Goal: Task Accomplishment & Management: Use online tool/utility

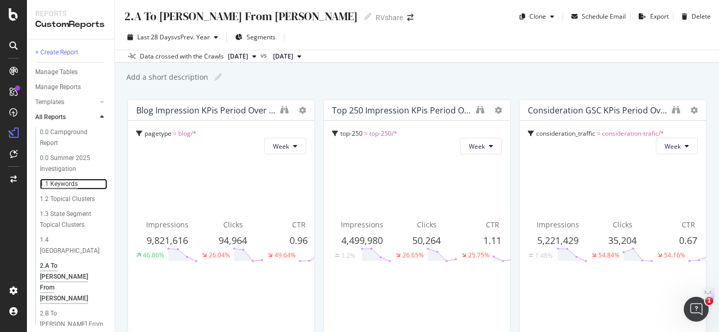
click at [59, 185] on div "1.1 Keywords" at bounding box center [59, 184] width 38 height 11
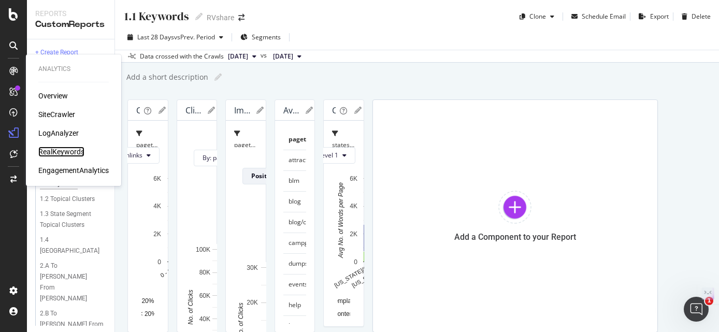
click at [69, 148] on div "RealKeywords" at bounding box center [61, 152] width 46 height 10
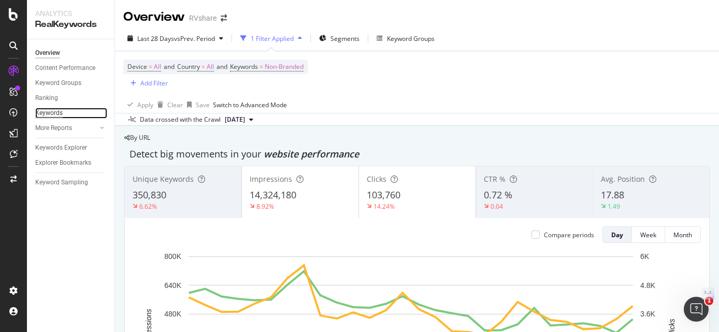
click at [47, 114] on div "Keywords" at bounding box center [48, 113] width 27 height 11
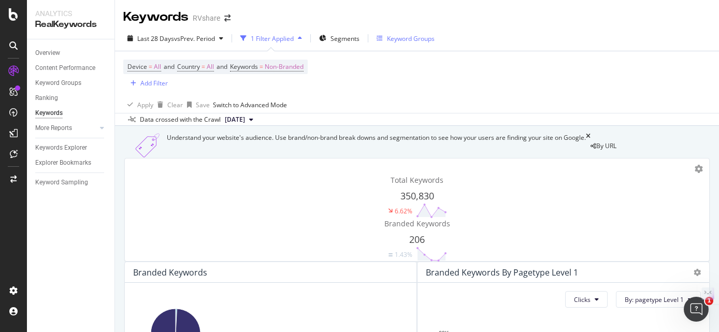
click at [415, 38] on div "Keyword Groups" at bounding box center [411, 38] width 48 height 9
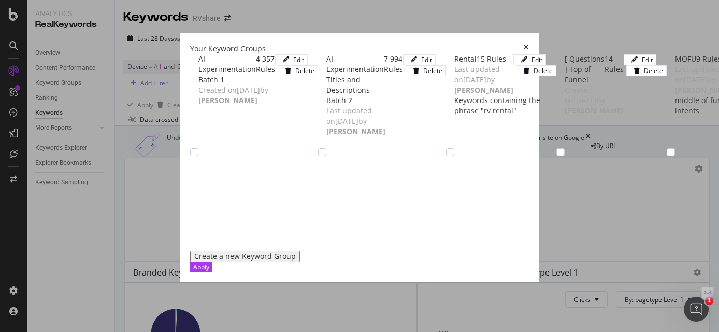
click at [454, 64] on div "Rental" at bounding box center [465, 59] width 22 height 10
click at [448, 155] on icon "modal" at bounding box center [450, 152] width 5 height 5
click at [454, 64] on div "Rental" at bounding box center [465, 59] width 22 height 10
click at [448, 155] on icon "modal" at bounding box center [450, 152] width 5 height 5
click at [454, 64] on div "Rental" at bounding box center [465, 59] width 22 height 10
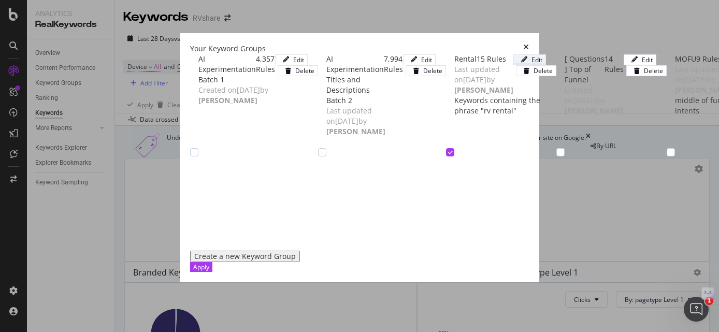
click at [532, 63] on div "modal" at bounding box center [524, 59] width 15 height 6
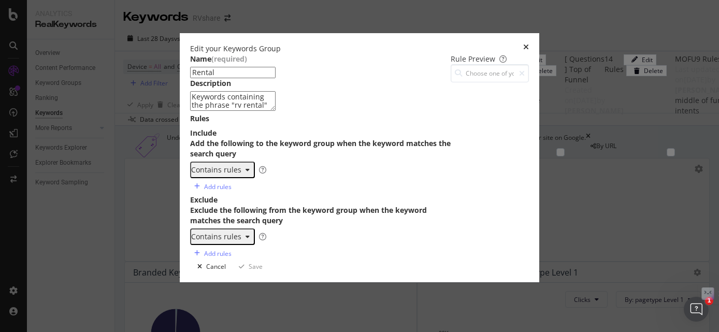
click at [529, 44] on icon "times" at bounding box center [526, 49] width 6 height 10
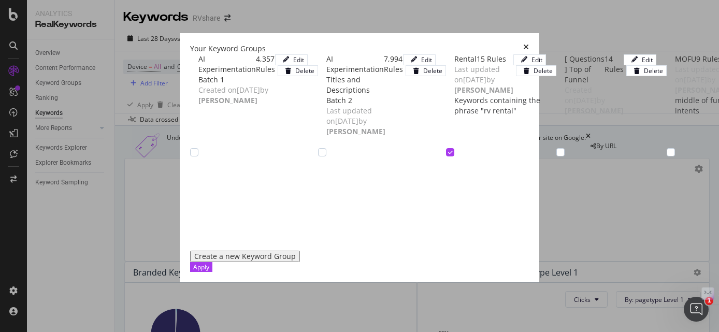
click at [448, 155] on icon "modal" at bounding box center [450, 152] width 5 height 5
click at [532, 63] on div "modal" at bounding box center [524, 59] width 15 height 6
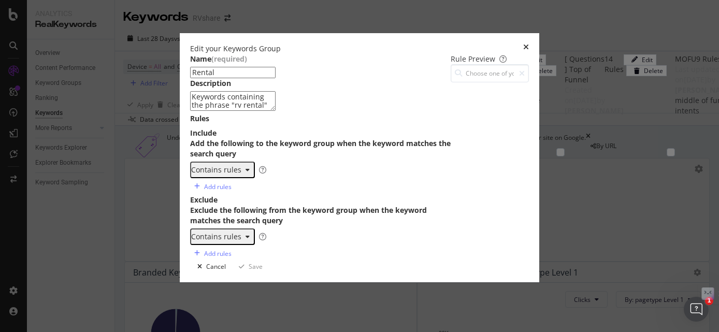
scroll to position [104, 0]
click at [215, 176] on div "5th wheel rental fifth wheel rental popup camper rental toy hauler rental rv fo…" at bounding box center [334, 212] width 239 height 73
click at [215, 178] on div "rv rental motorhome rental motor home rental camper rental campervan rental cam…" at bounding box center [334, 214] width 239 height 73
type textarea "rv rental motorhome rental"
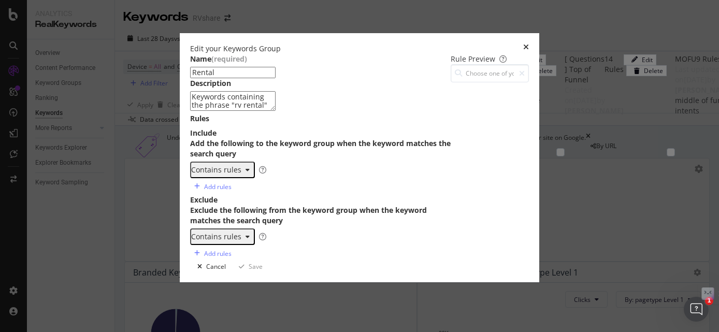
click at [529, 44] on icon "times" at bounding box center [526, 49] width 6 height 10
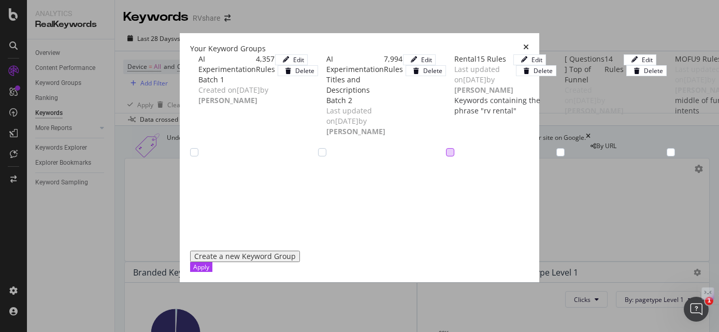
scroll to position [86, 0]
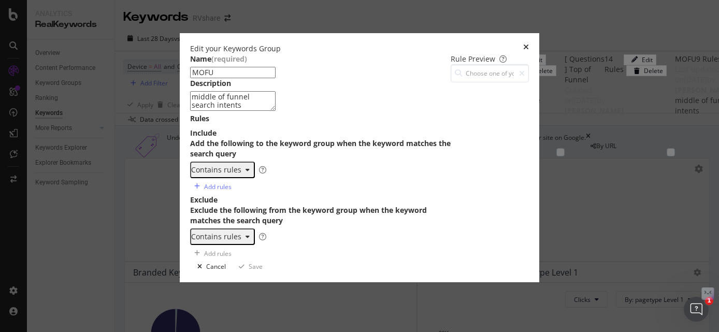
click at [529, 44] on icon "times" at bounding box center [526, 49] width 6 height 10
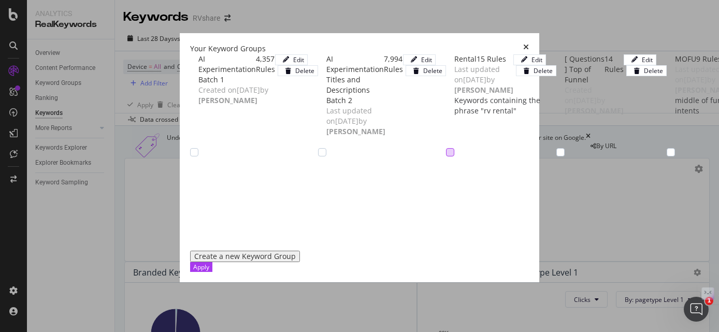
scroll to position [138, 0]
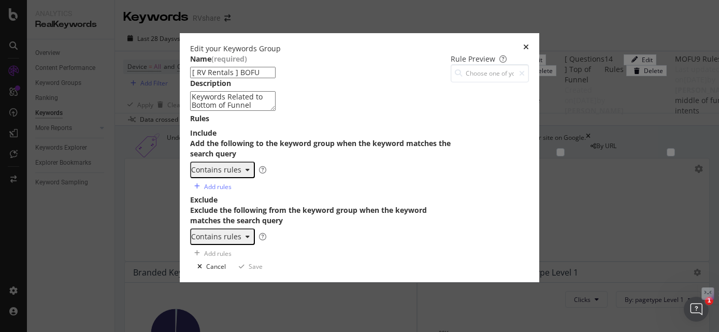
type textarea "rv rentals"
drag, startPoint x: 170, startPoint y: 238, endPoint x: 125, endPoint y: 237, distance: 45.6
click at [211, 237] on div "rv rental rv rentals near me rent" at bounding box center [332, 214] width 242 height 73
click at [529, 44] on icon "times" at bounding box center [526, 49] width 6 height 10
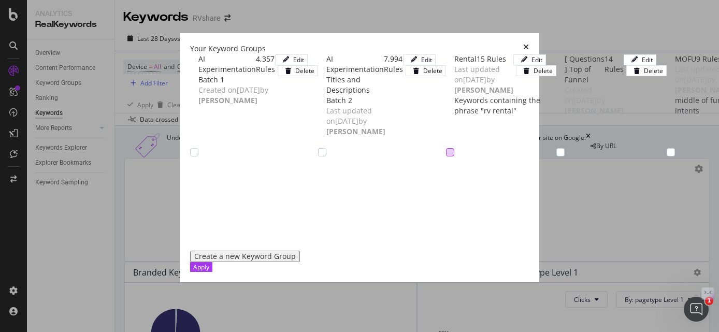
scroll to position [191, 0]
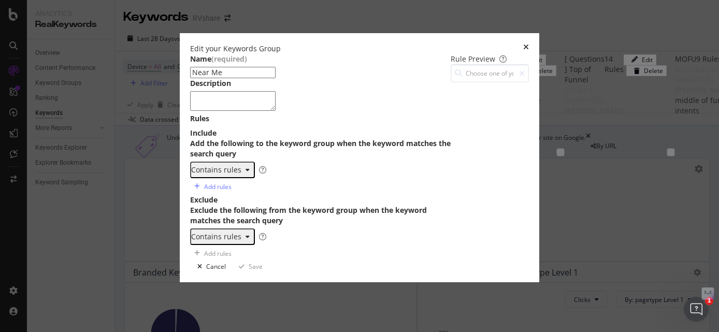
click at [529, 44] on icon "times" at bounding box center [526, 49] width 6 height 10
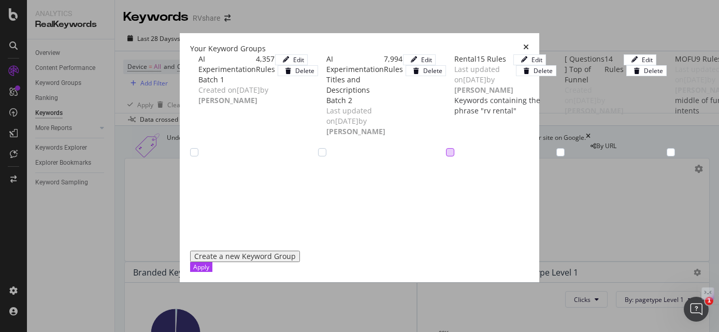
scroll to position [297, 0]
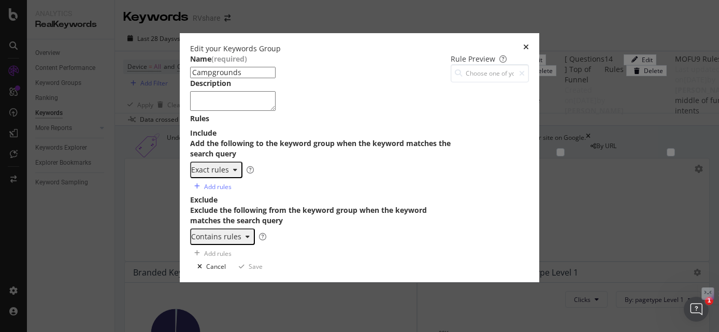
scroll to position [0, 0]
drag, startPoint x: 182, startPoint y: 265, endPoint x: 123, endPoint y: 219, distance: 74.6
click at [190, 178] on div "Exact rules rv resort 1 2 3 4 5 6 7 8 campgrounds near me rv parks near me rv r…" at bounding box center [320, 170] width 261 height 17
type textarea "campgrounds near me rv parks near me"
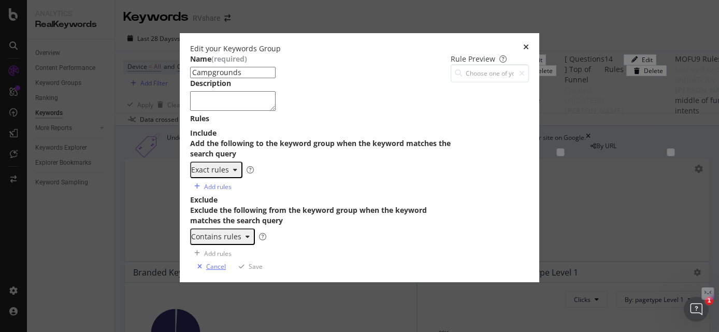
click at [226, 271] on div "Cancel" at bounding box center [216, 266] width 20 height 9
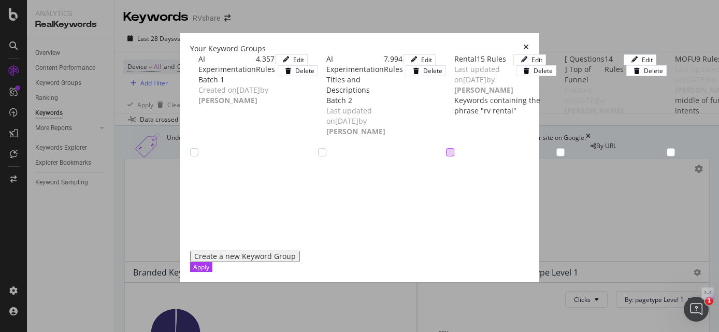
scroll to position [445, 0]
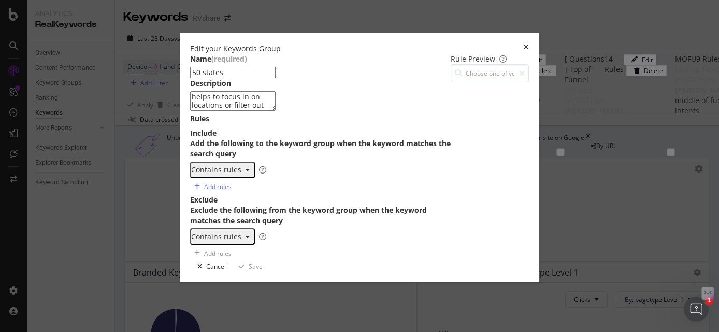
click at [529, 44] on icon "times" at bounding box center [526, 49] width 6 height 10
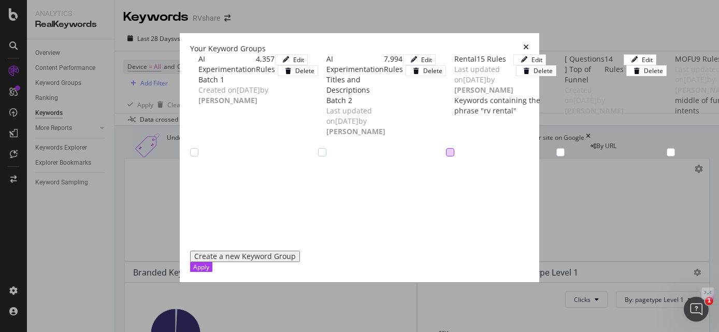
scroll to position [587, 0]
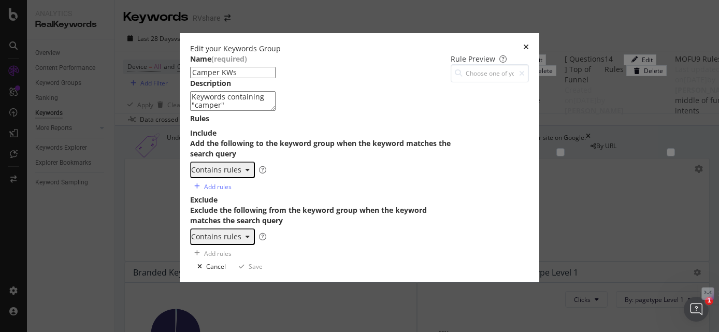
scroll to position [17, 0]
click at [529, 44] on div "Edit your Keywords Group" at bounding box center [359, 49] width 339 height 10
click at [529, 44] on icon "times" at bounding box center [526, 49] width 6 height 10
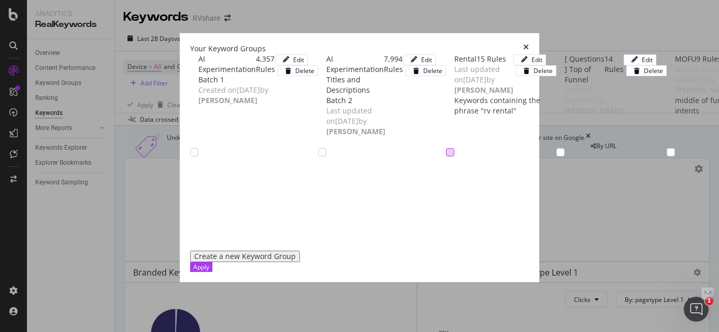
scroll to position [0, 0]
click at [529, 44] on icon "times" at bounding box center [526, 49] width 6 height 10
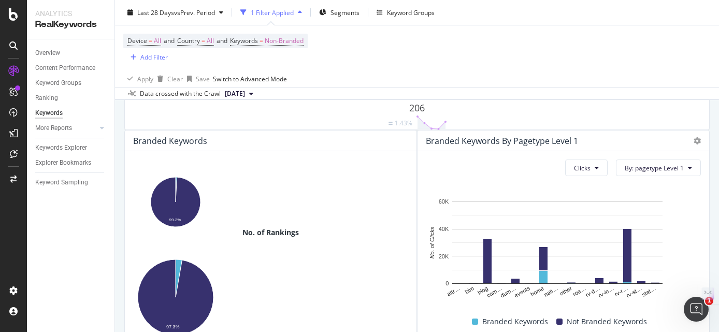
scroll to position [133, 0]
click at [104, 127] on div at bounding box center [102, 128] width 10 height 10
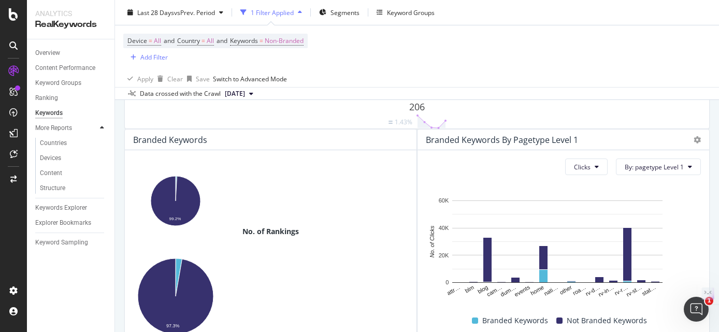
click at [104, 127] on div at bounding box center [102, 128] width 10 height 10
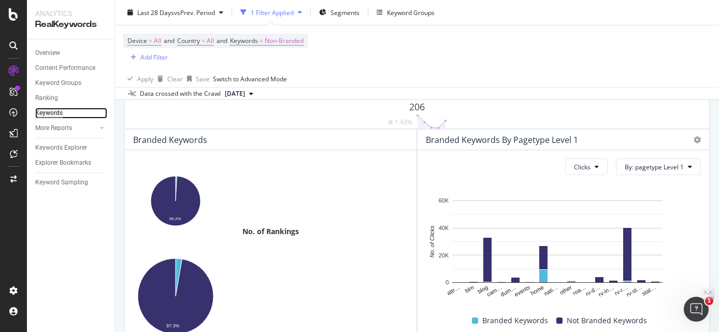
click at [56, 111] on div "Keywords" at bounding box center [48, 113] width 27 height 11
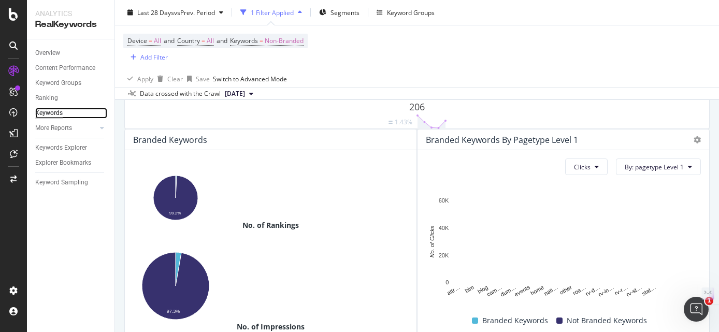
scroll to position [0, 0]
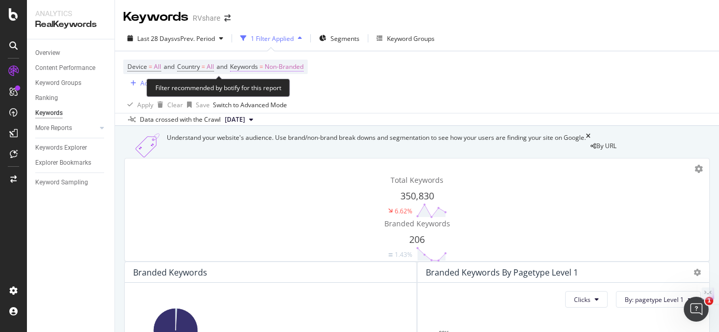
click at [277, 66] on span "Non-Branded" at bounding box center [284, 67] width 39 height 15
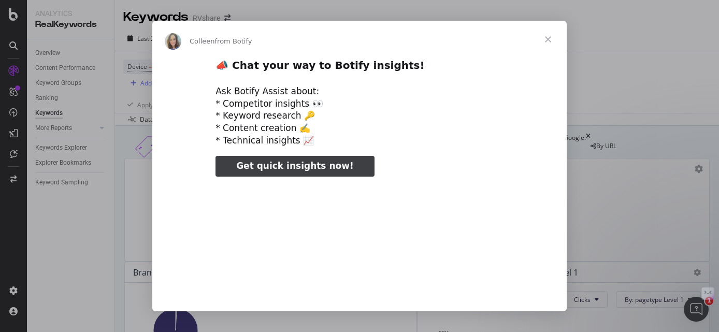
type input "79168"
click at [546, 38] on span "Close" at bounding box center [548, 39] width 37 height 37
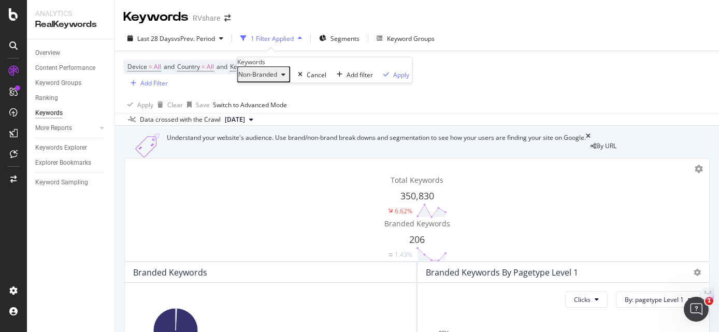
click at [274, 79] on span "Non-Branded" at bounding box center [257, 74] width 39 height 9
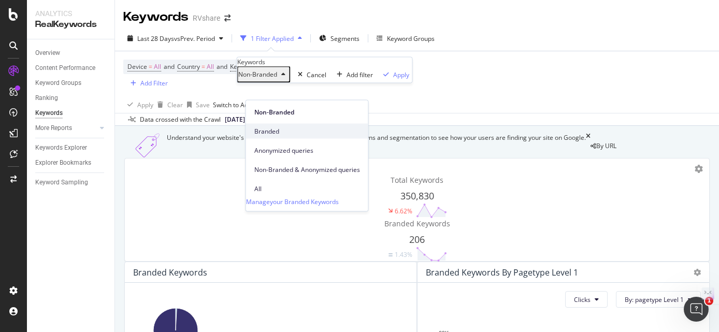
click at [268, 126] on span "Branded" at bounding box center [307, 130] width 106 height 9
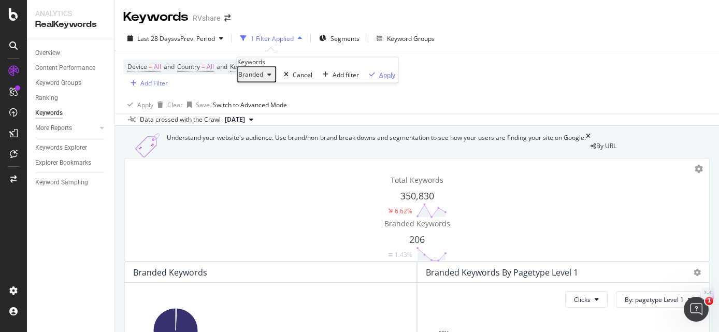
click at [379, 79] on div "Apply" at bounding box center [387, 74] width 16 height 9
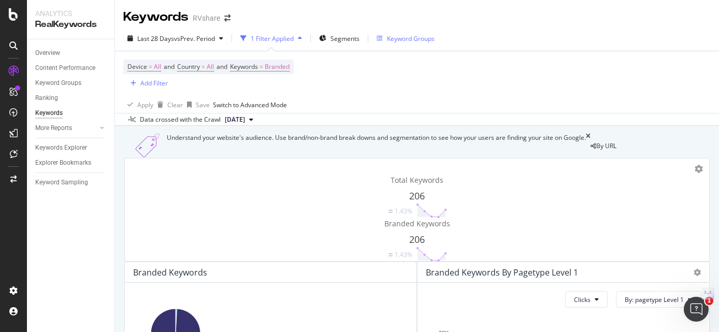
click at [416, 40] on div "Keyword Groups" at bounding box center [411, 38] width 48 height 9
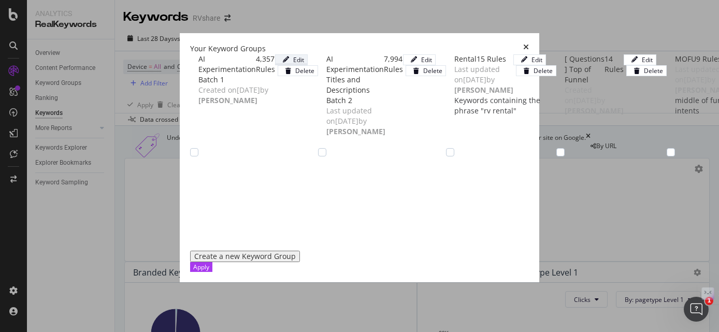
click at [304, 64] on div "Edit" at bounding box center [298, 59] width 11 height 9
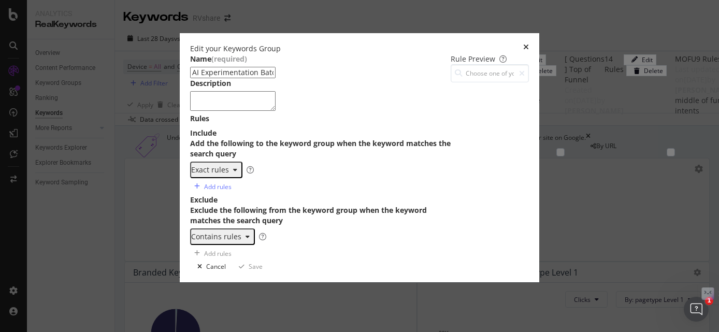
scroll to position [16923, 0]
click at [226, 271] on div "Cancel" at bounding box center [216, 266] width 20 height 9
